Goal: Navigation & Orientation: Go to known website

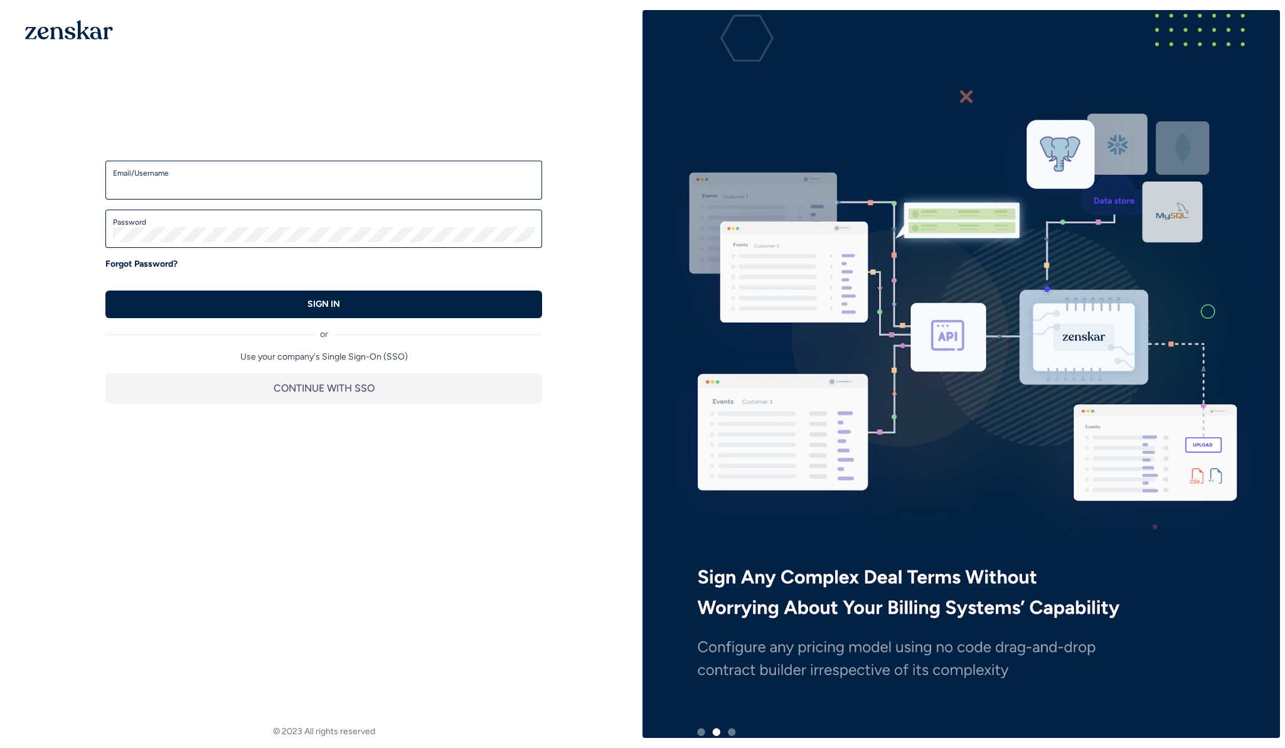
click at [491, 169] on label "Email/Username" at bounding box center [324, 173] width 422 height 10
click at [491, 178] on input "Email/Username" at bounding box center [324, 185] width 422 height 15
click at [416, 186] on input "Email/Username" at bounding box center [324, 185] width 422 height 15
type input "**********"
click at [212, 329] on div "or" at bounding box center [323, 329] width 437 height 23
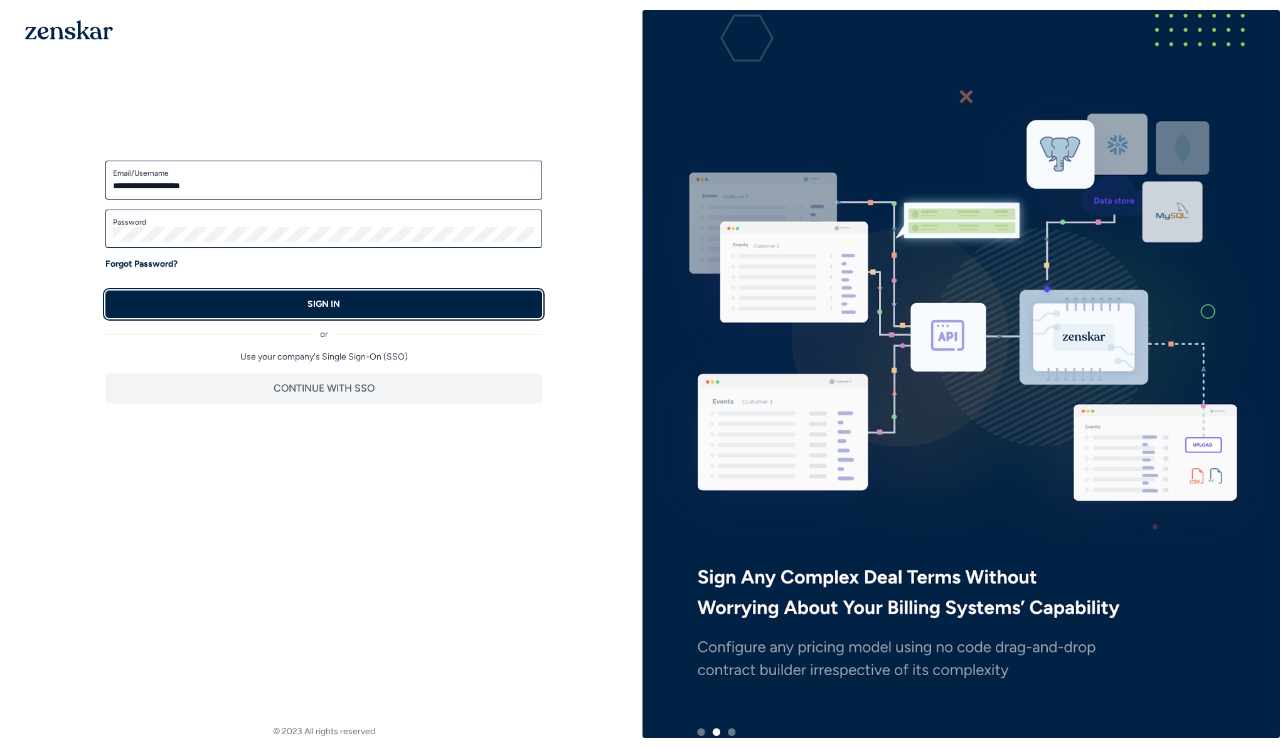
click at [220, 314] on button "SIGN IN" at bounding box center [323, 305] width 437 height 28
